Goal: Use online tool/utility: Utilize a website feature to perform a specific function

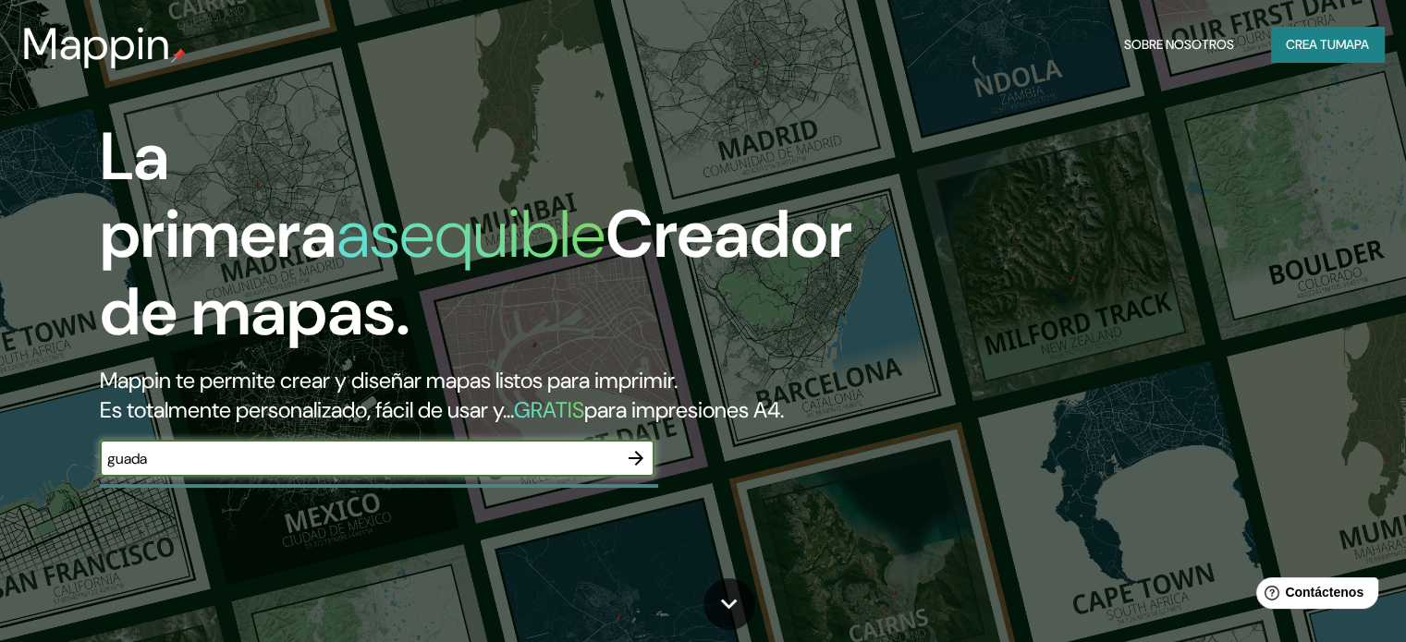
type input "[GEOGRAPHIC_DATA]"
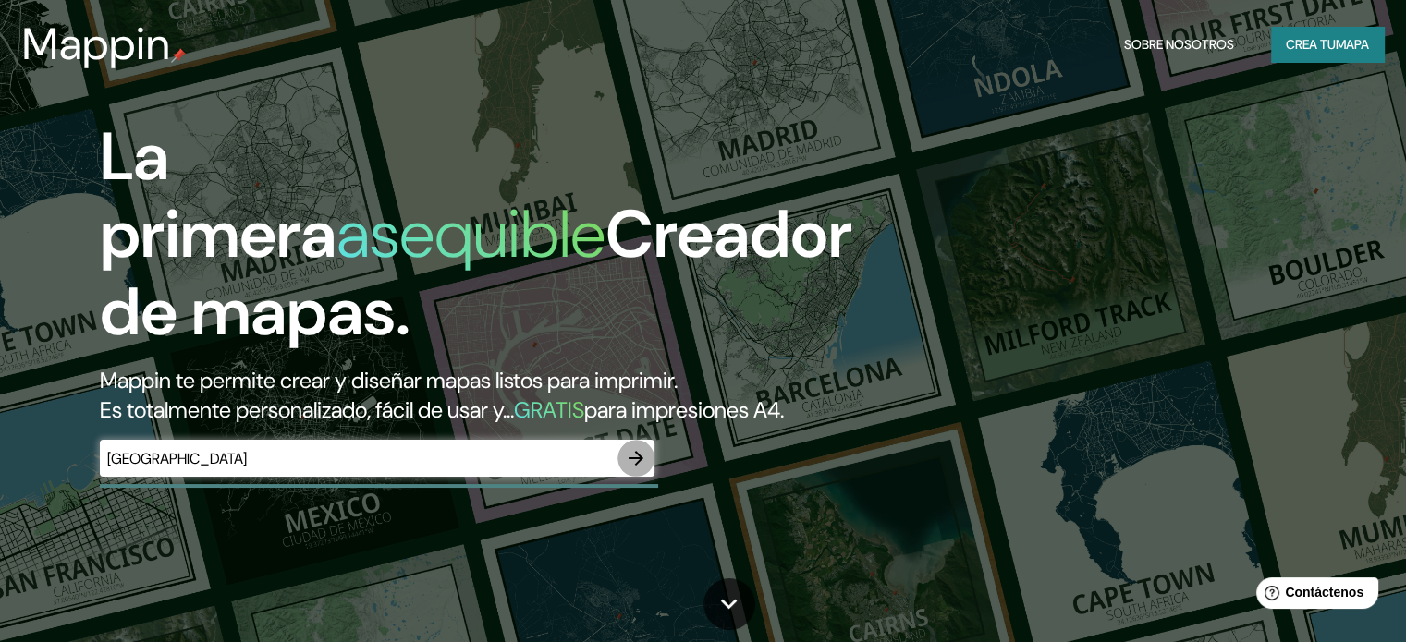
click at [630, 470] on icon "button" at bounding box center [636, 458] width 22 height 22
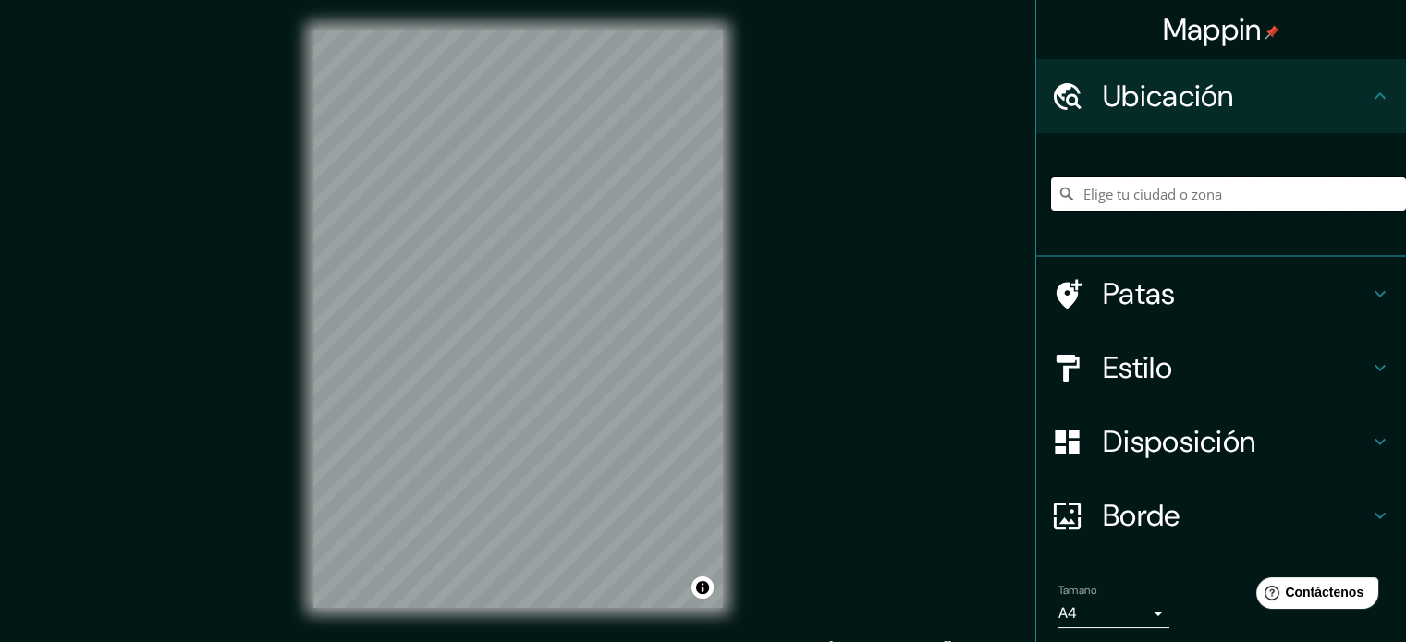
click at [1215, 194] on input "Elige tu ciudad o zona" at bounding box center [1228, 193] width 355 height 33
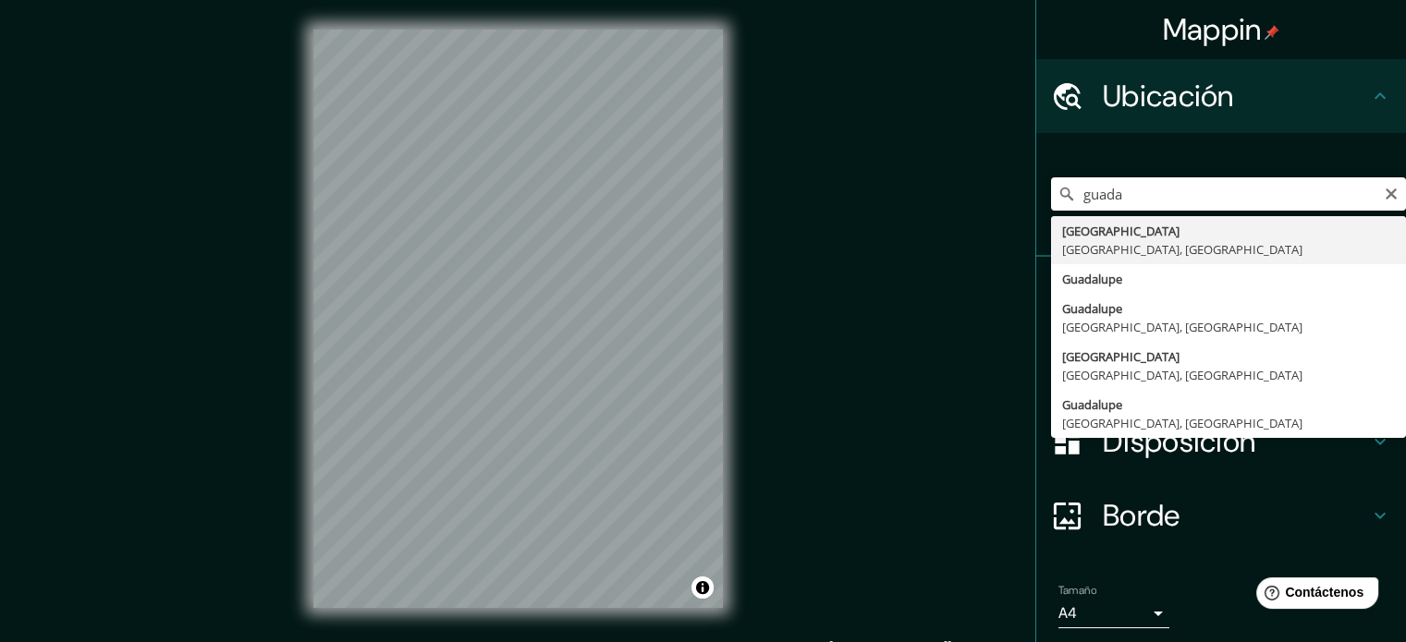
type input "[GEOGRAPHIC_DATA], [GEOGRAPHIC_DATA], [GEOGRAPHIC_DATA]"
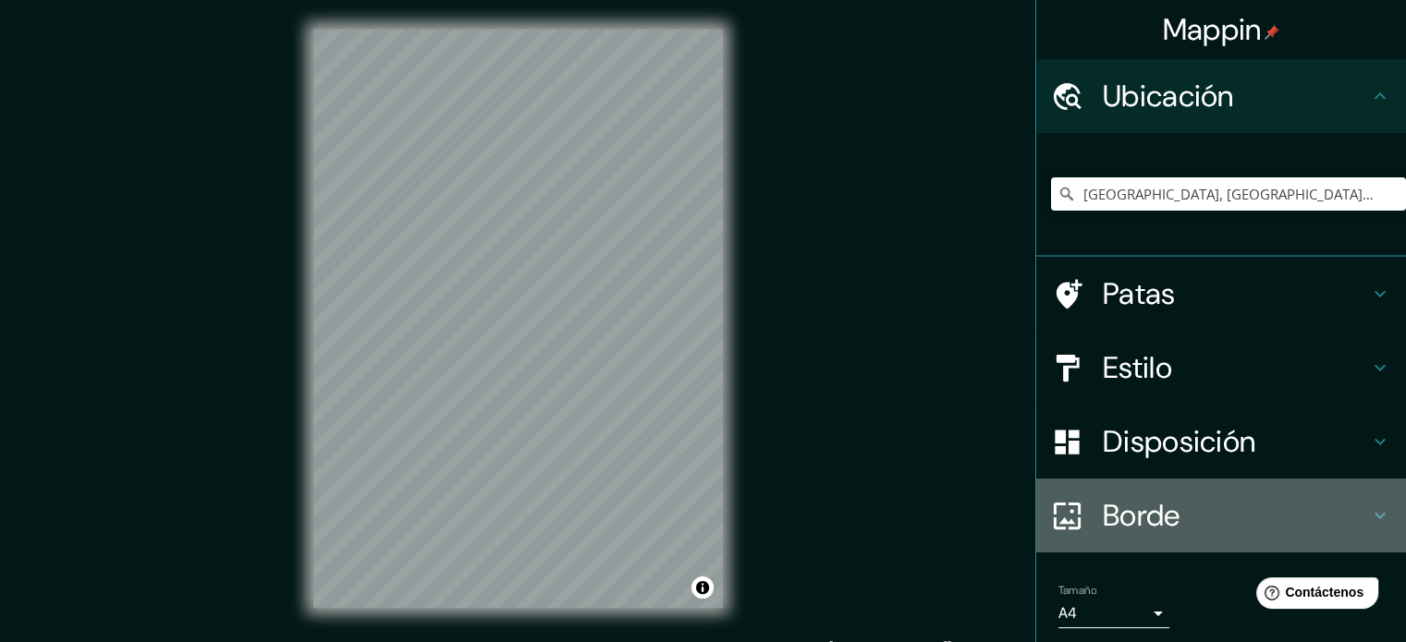
click at [1172, 502] on h4 "Borde" at bounding box center [1236, 515] width 266 height 37
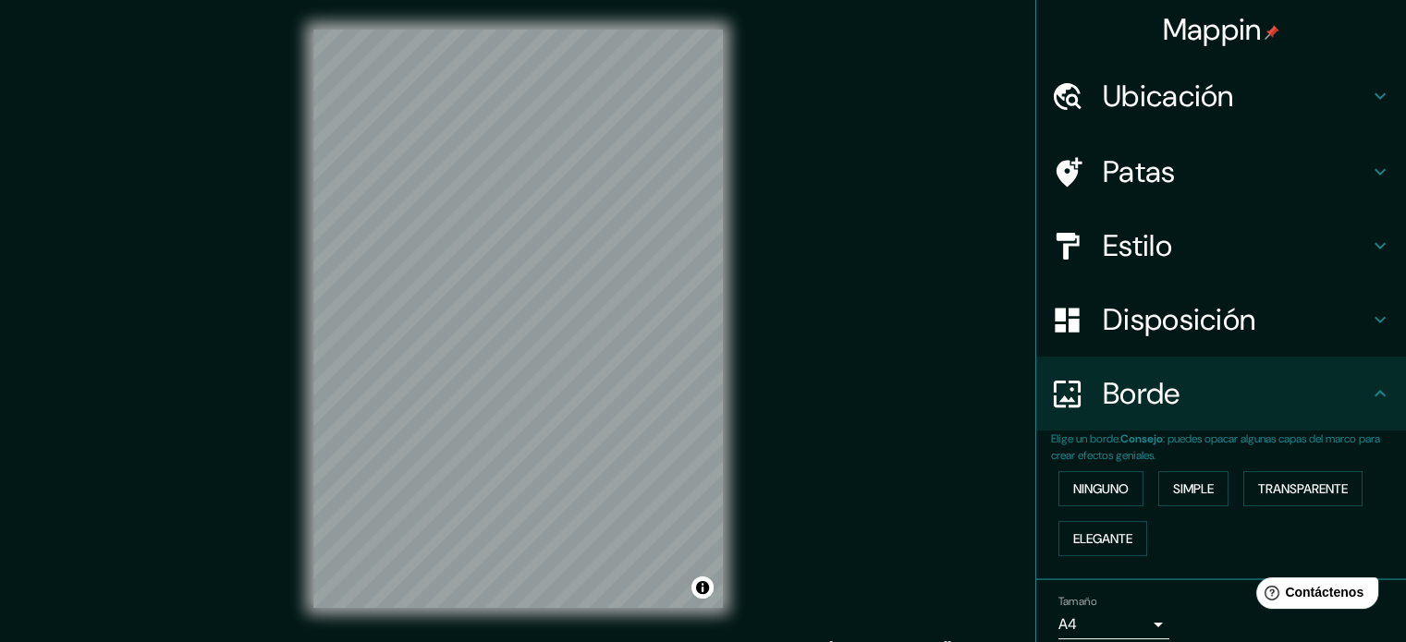
click at [1103, 104] on font "Ubicación" at bounding box center [1168, 96] width 131 height 39
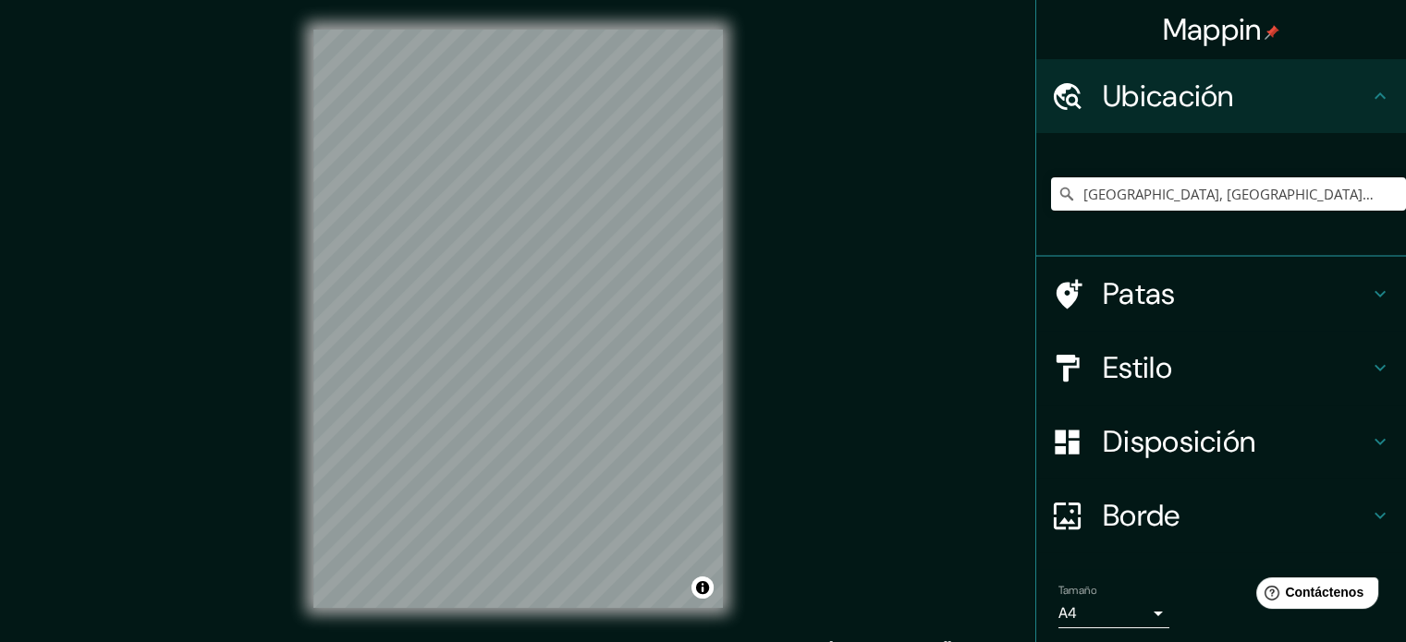
click at [1124, 282] on font "Patas" at bounding box center [1139, 294] width 73 height 39
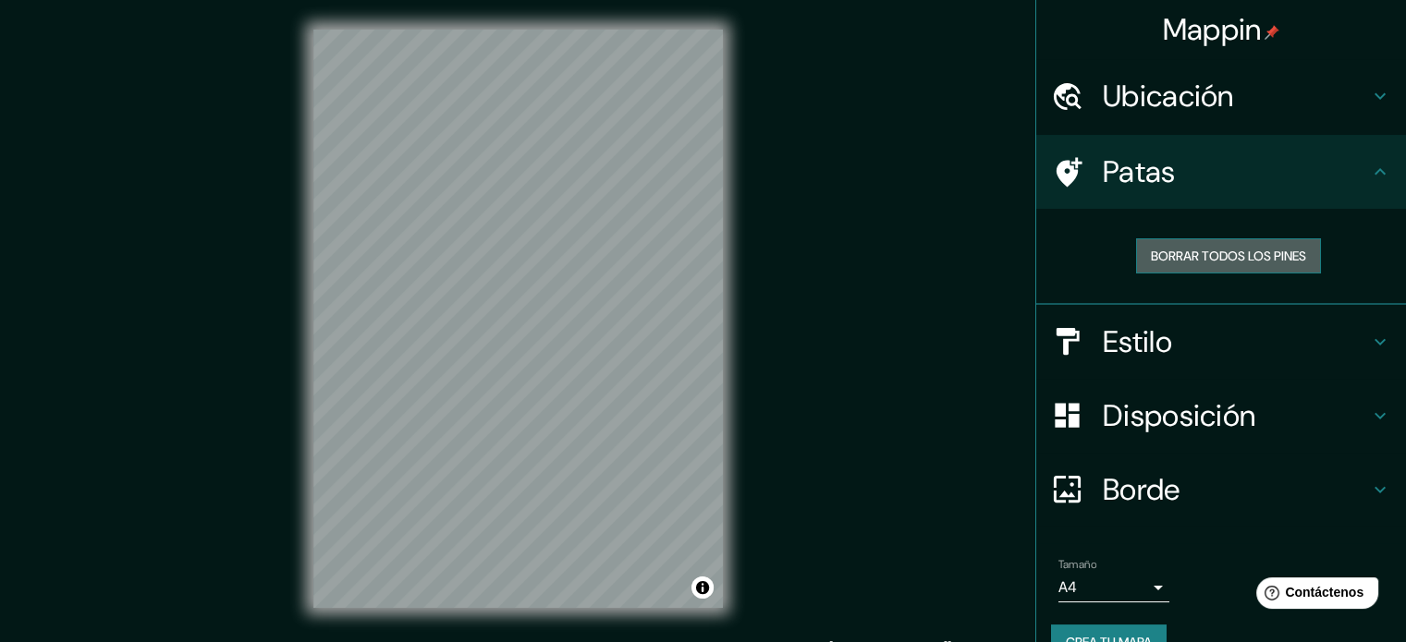
click at [1151, 250] on font "Borrar todos los pines" at bounding box center [1228, 256] width 155 height 17
click at [1060, 179] on icon at bounding box center [1067, 172] width 32 height 32
click at [1124, 431] on font "Disposición" at bounding box center [1179, 416] width 153 height 39
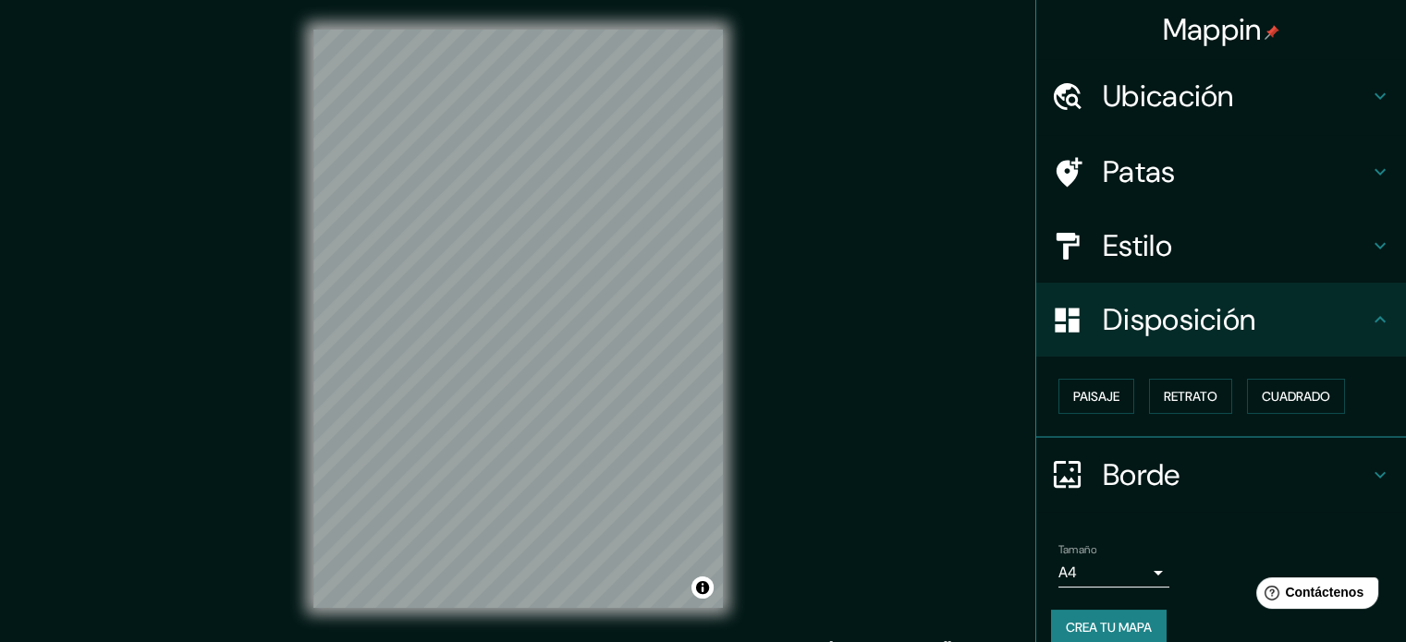
click at [865, 409] on div "Mappin Ubicación [GEOGRAPHIC_DATA], [GEOGRAPHIC_DATA], [GEOGRAPHIC_DATA] Patas …" at bounding box center [703, 333] width 1406 height 667
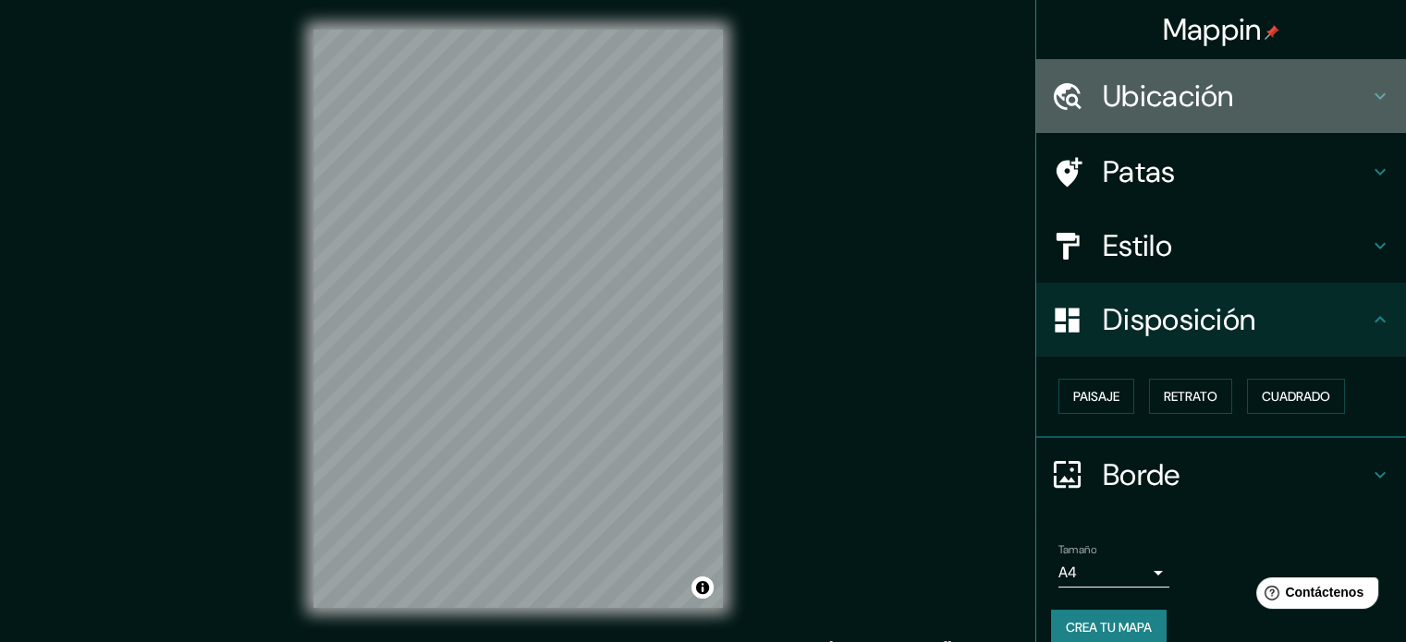
click at [1179, 84] on font "Ubicación" at bounding box center [1168, 96] width 131 height 39
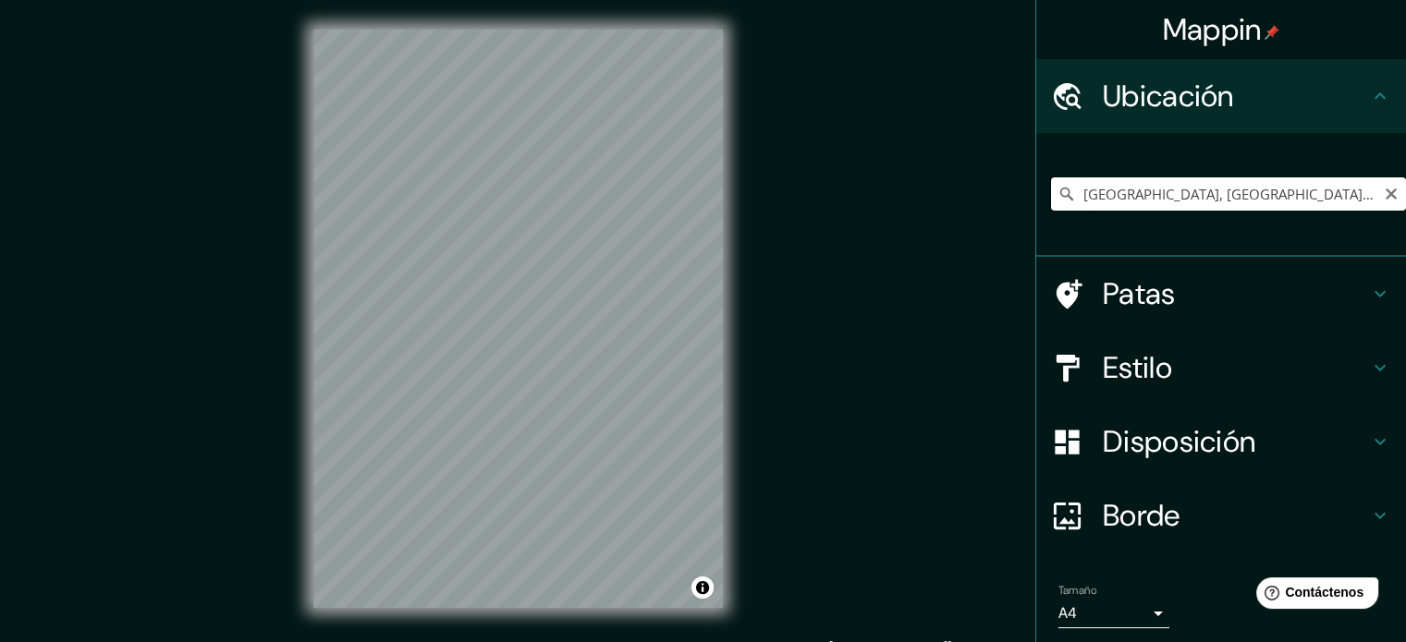
click at [1262, 191] on input "[GEOGRAPHIC_DATA], [GEOGRAPHIC_DATA], [GEOGRAPHIC_DATA]" at bounding box center [1228, 193] width 355 height 33
click at [1384, 193] on icon "Claro" at bounding box center [1391, 194] width 15 height 15
drag, startPoint x: 1269, startPoint y: 196, endPoint x: 1258, endPoint y: 196, distance: 11.1
click at [1259, 196] on input "[GEOGRAPHIC_DATA], [GEOGRAPHIC_DATA], [GEOGRAPHIC_DATA]" at bounding box center [1228, 193] width 355 height 33
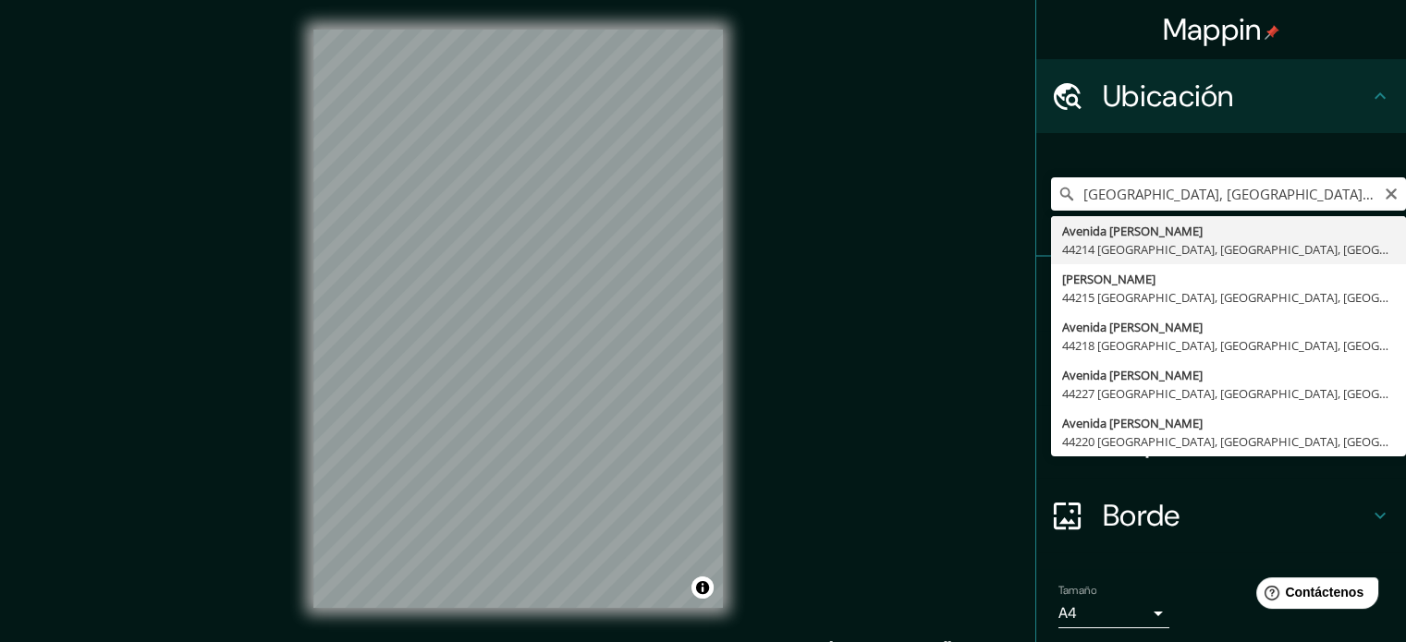
type input "[GEOGRAPHIC_DATA][PERSON_NAME], [GEOGRAPHIC_DATA], [GEOGRAPHIC_DATA]"
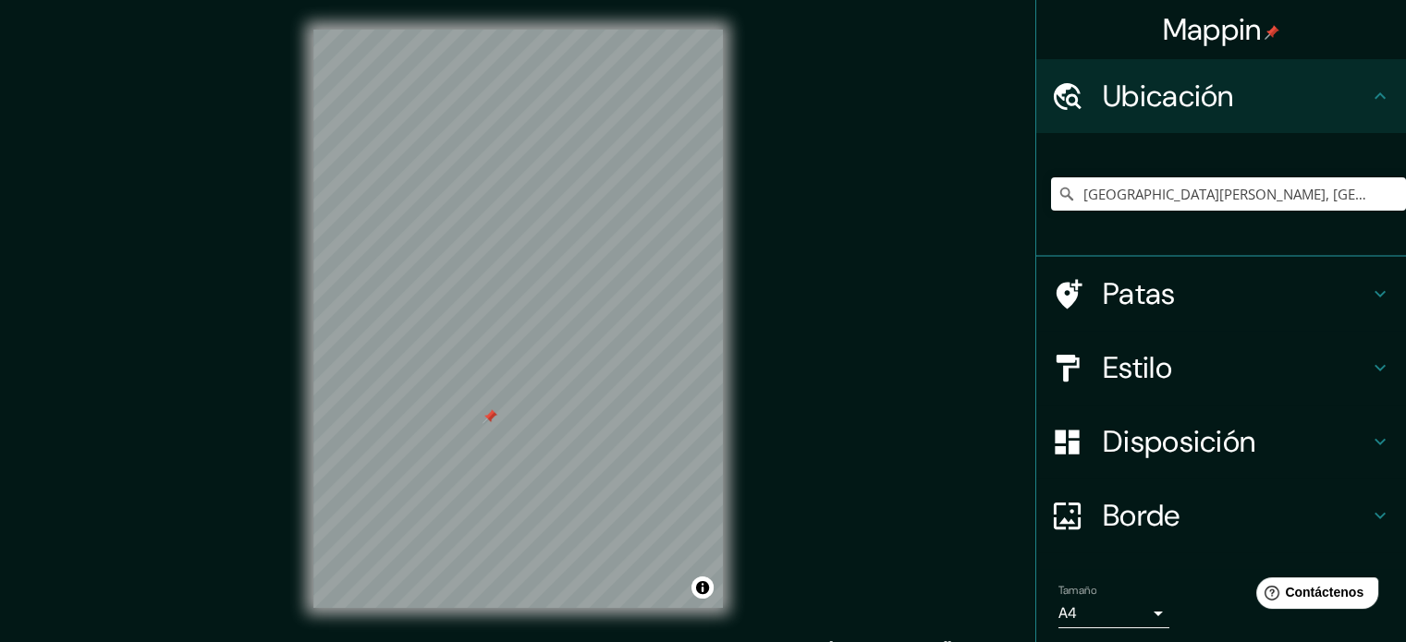
drag, startPoint x: 493, startPoint y: 408, endPoint x: 494, endPoint y: 421, distance: 13.1
click at [494, 421] on div at bounding box center [489, 416] width 15 height 15
click at [1154, 310] on font "Patas" at bounding box center [1139, 294] width 73 height 39
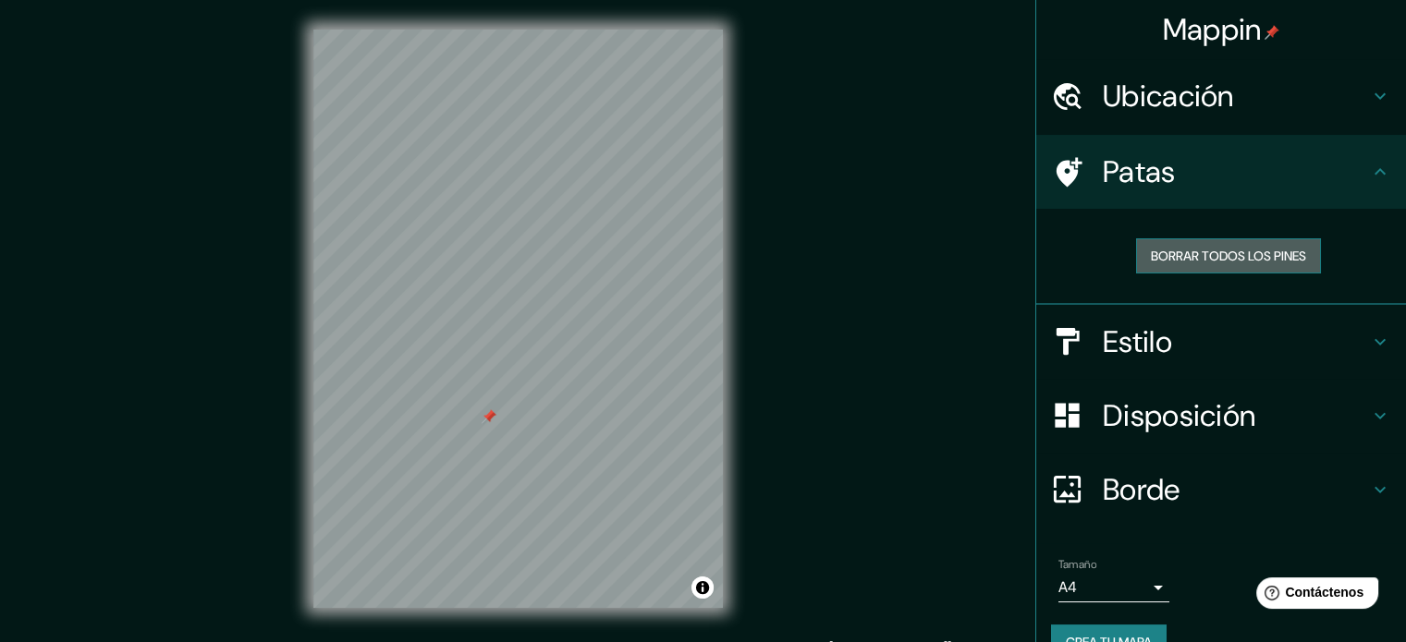
click at [1193, 262] on font "Borrar todos los pines" at bounding box center [1228, 256] width 155 height 17
